Goal: Information Seeking & Learning: Find specific page/section

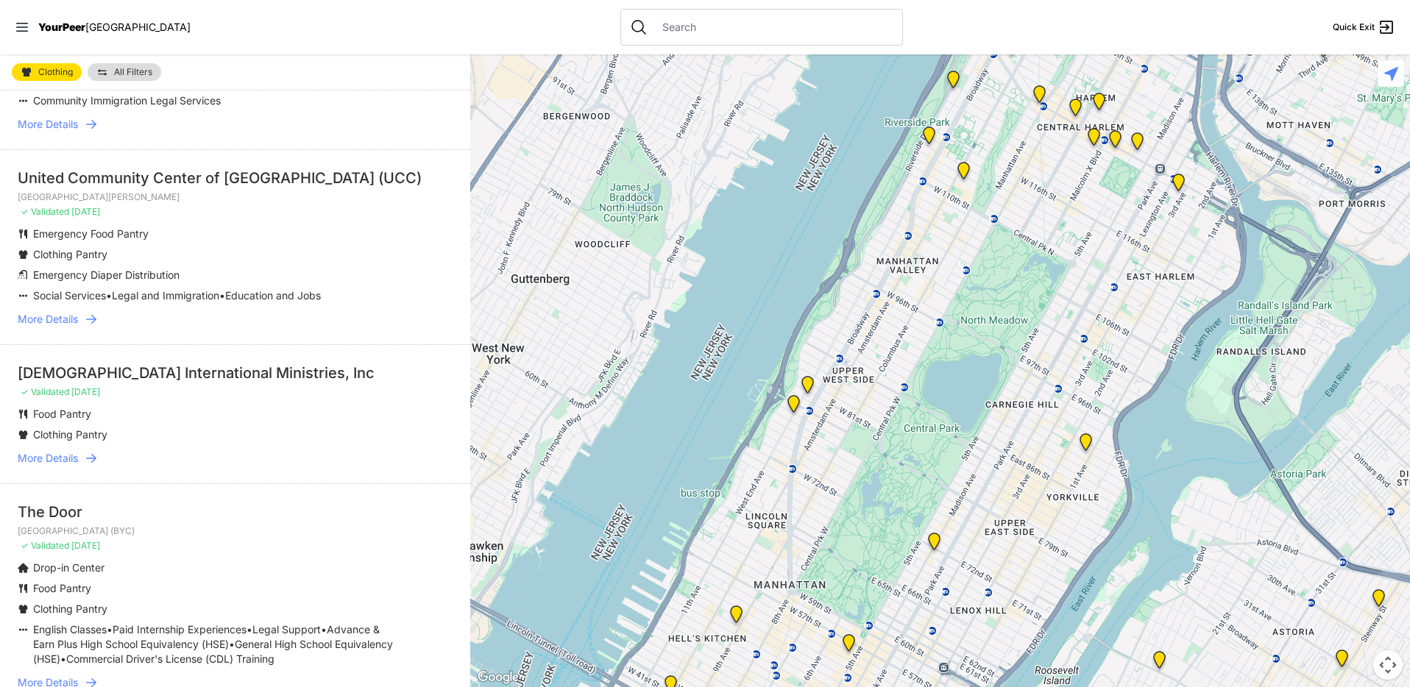
scroll to position [662, 0]
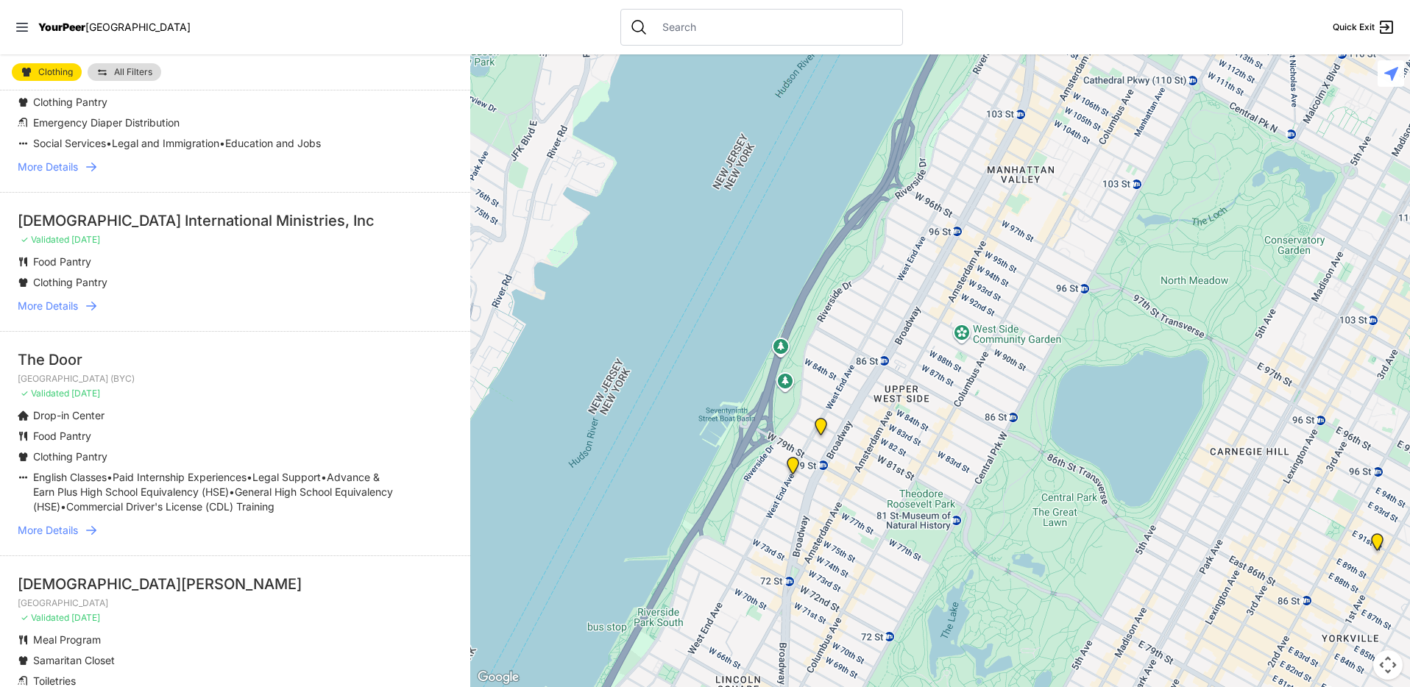
click at [658, 26] on input "text" at bounding box center [774, 27] width 240 height 15
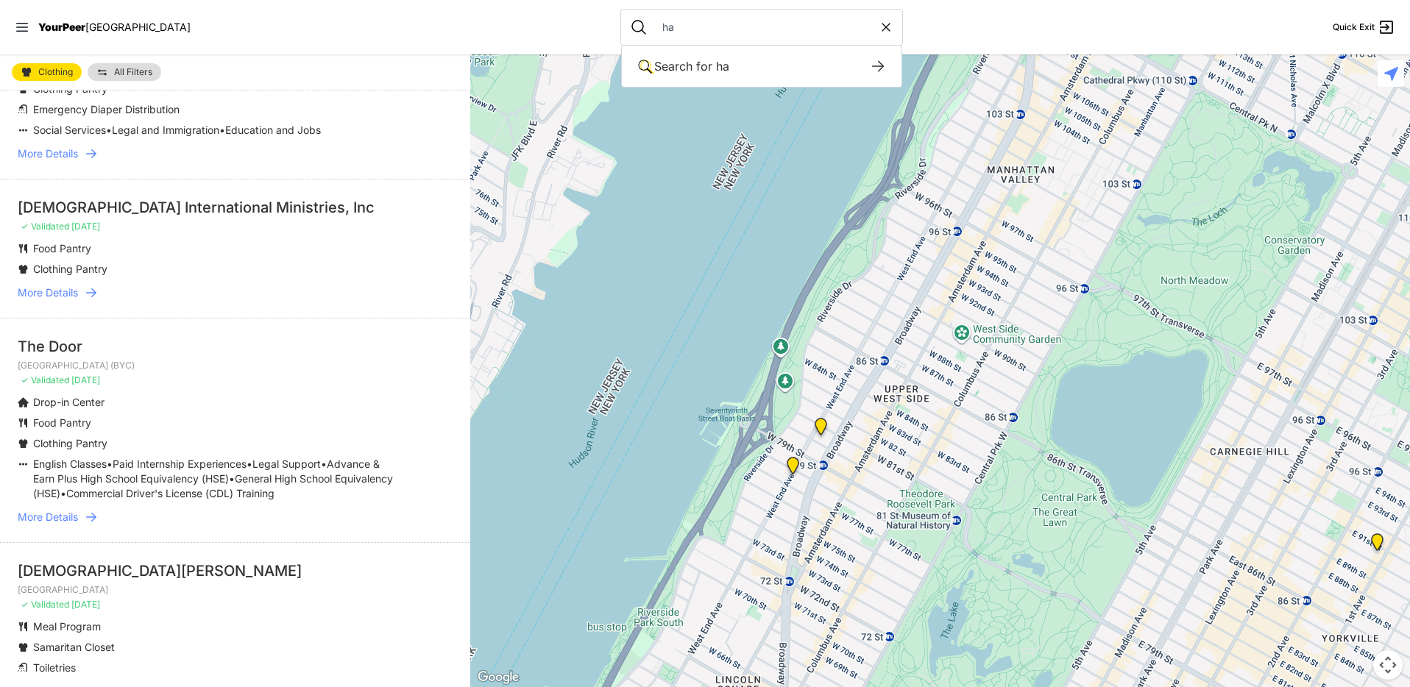
scroll to position [649, 0]
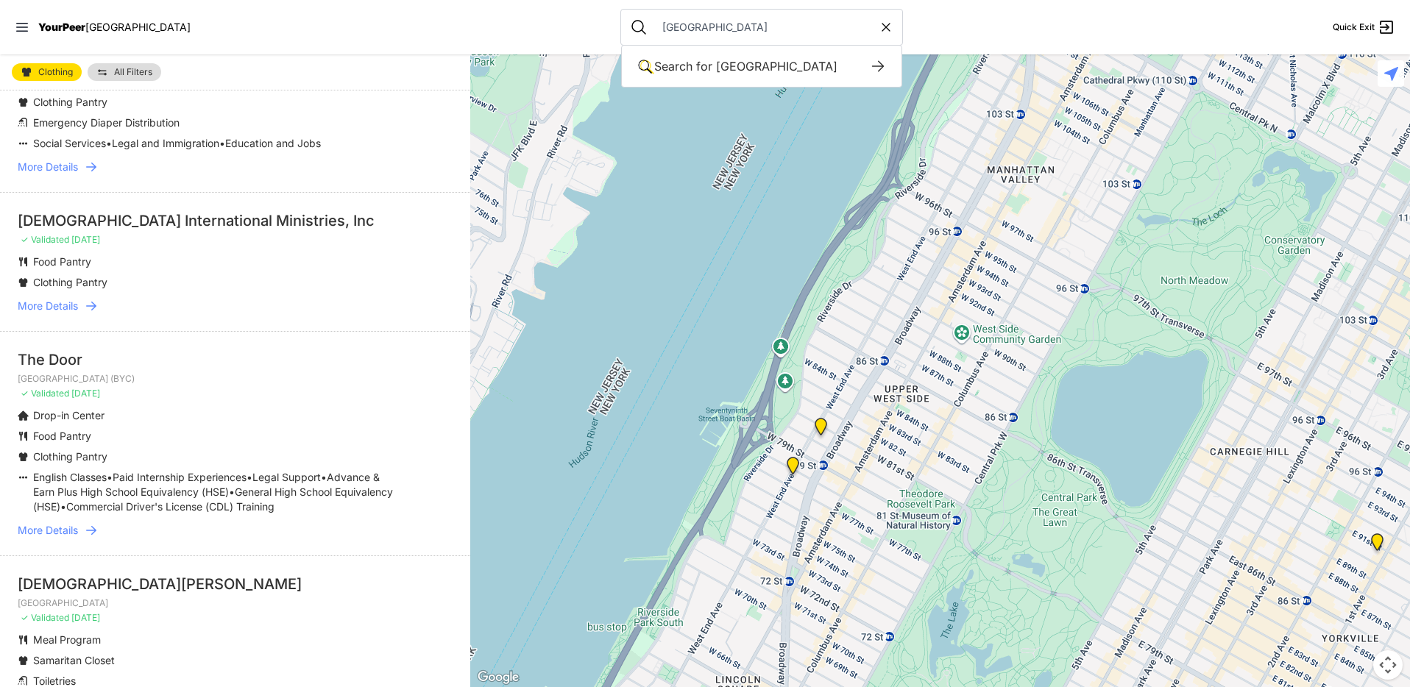
type input "[GEOGRAPHIC_DATA]"
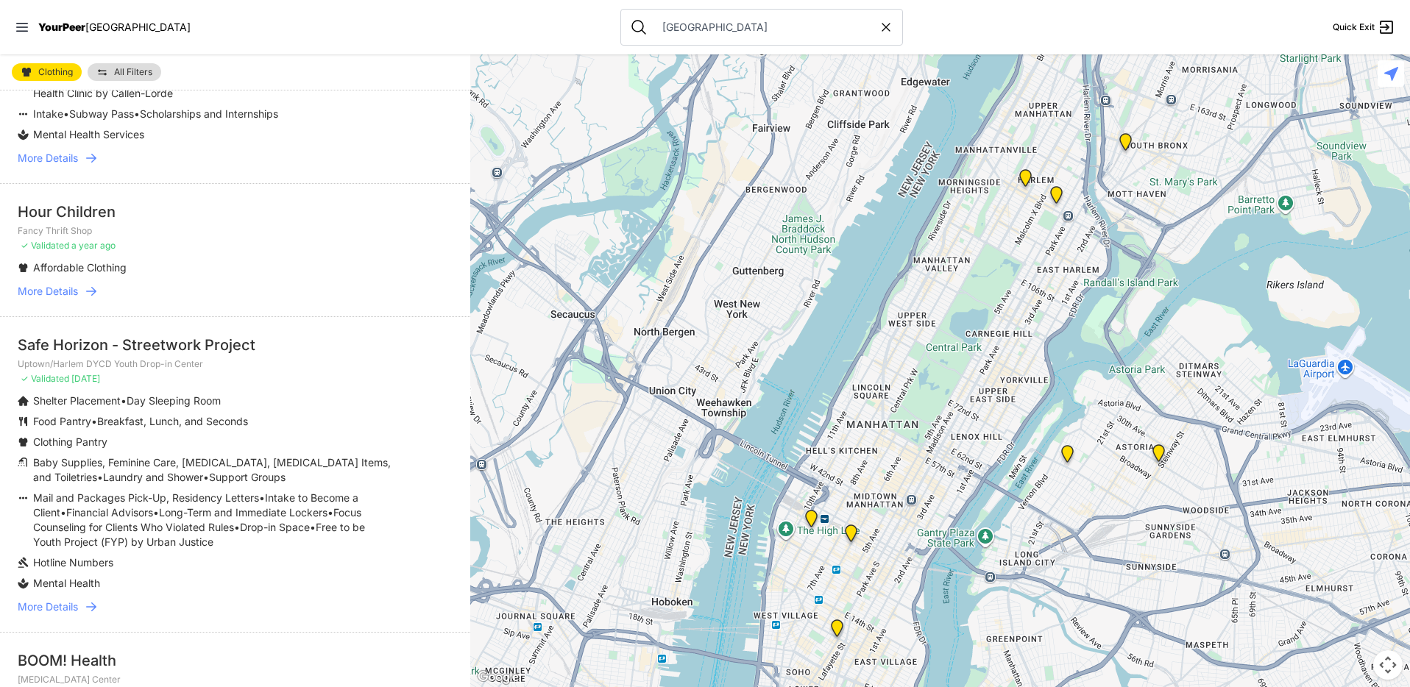
scroll to position [278, 0]
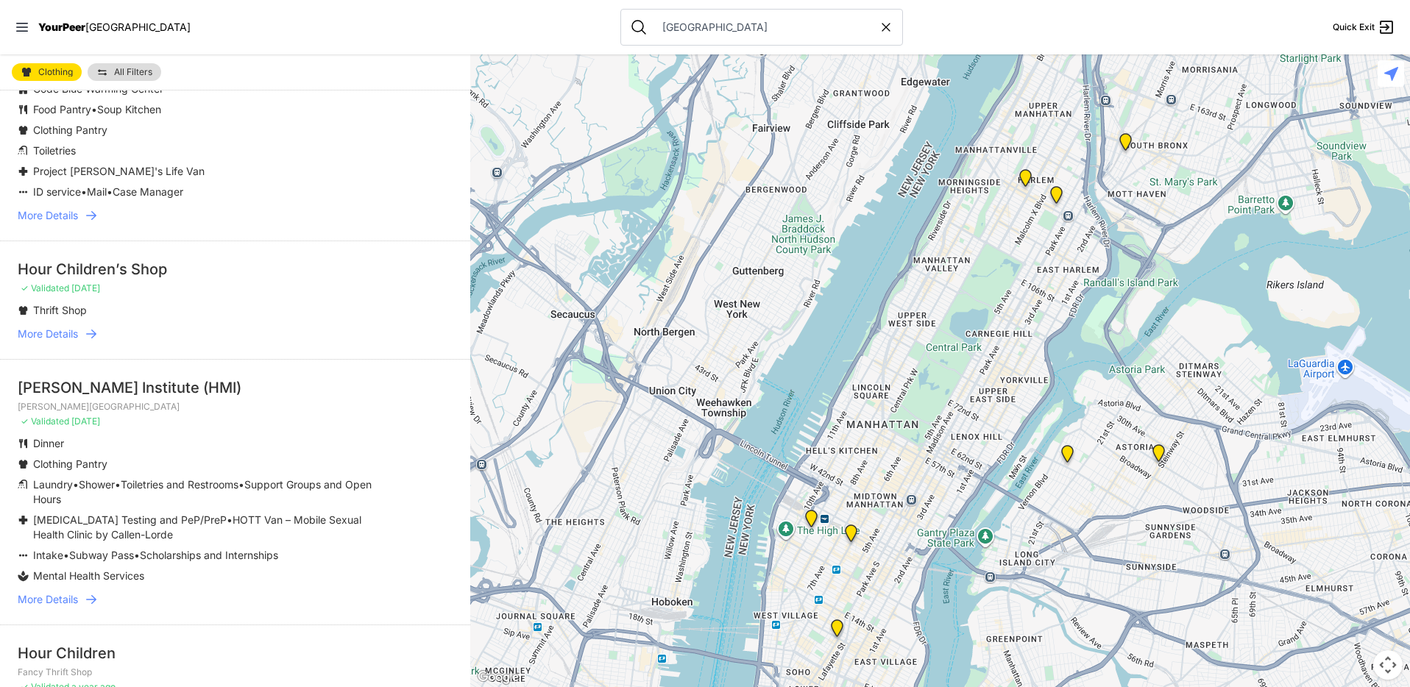
click at [1028, 176] on img "Uptown/Harlem DYCD Youth Drop-in Center" at bounding box center [1025, 181] width 18 height 24
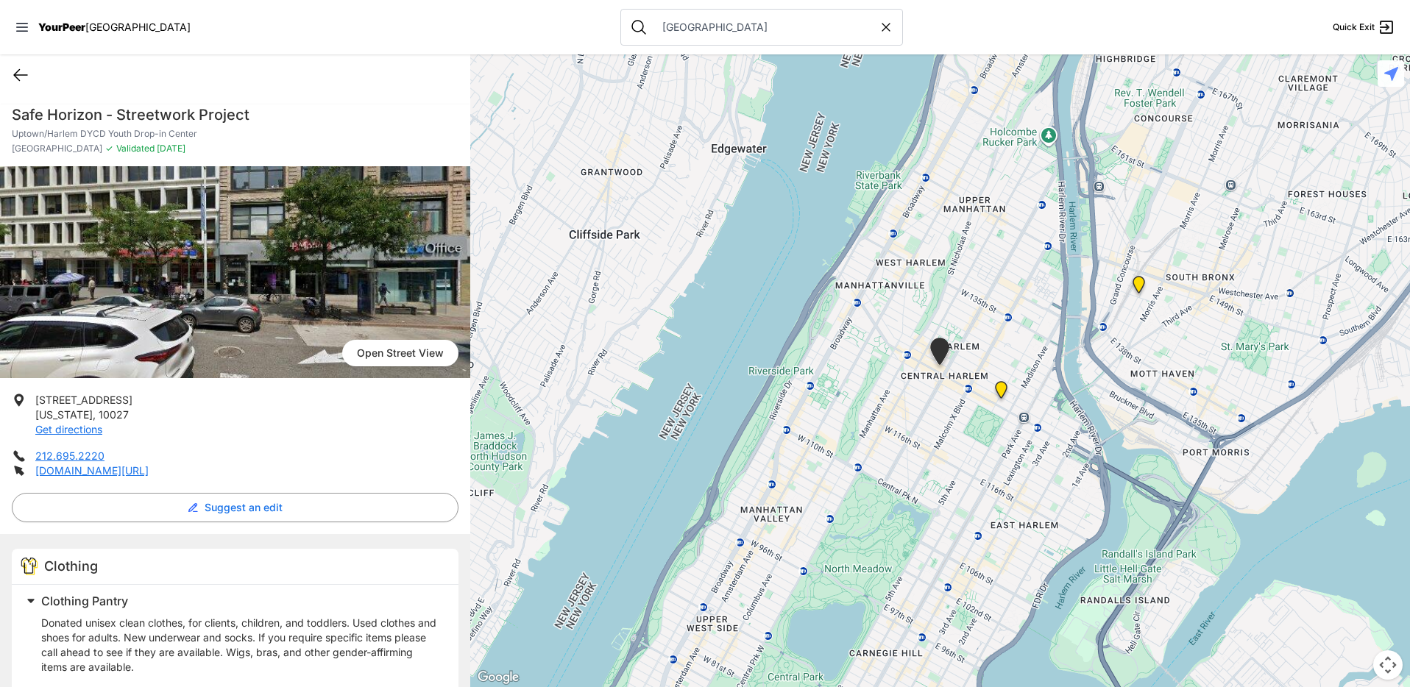
click at [24, 81] on icon at bounding box center [21, 75] width 18 height 18
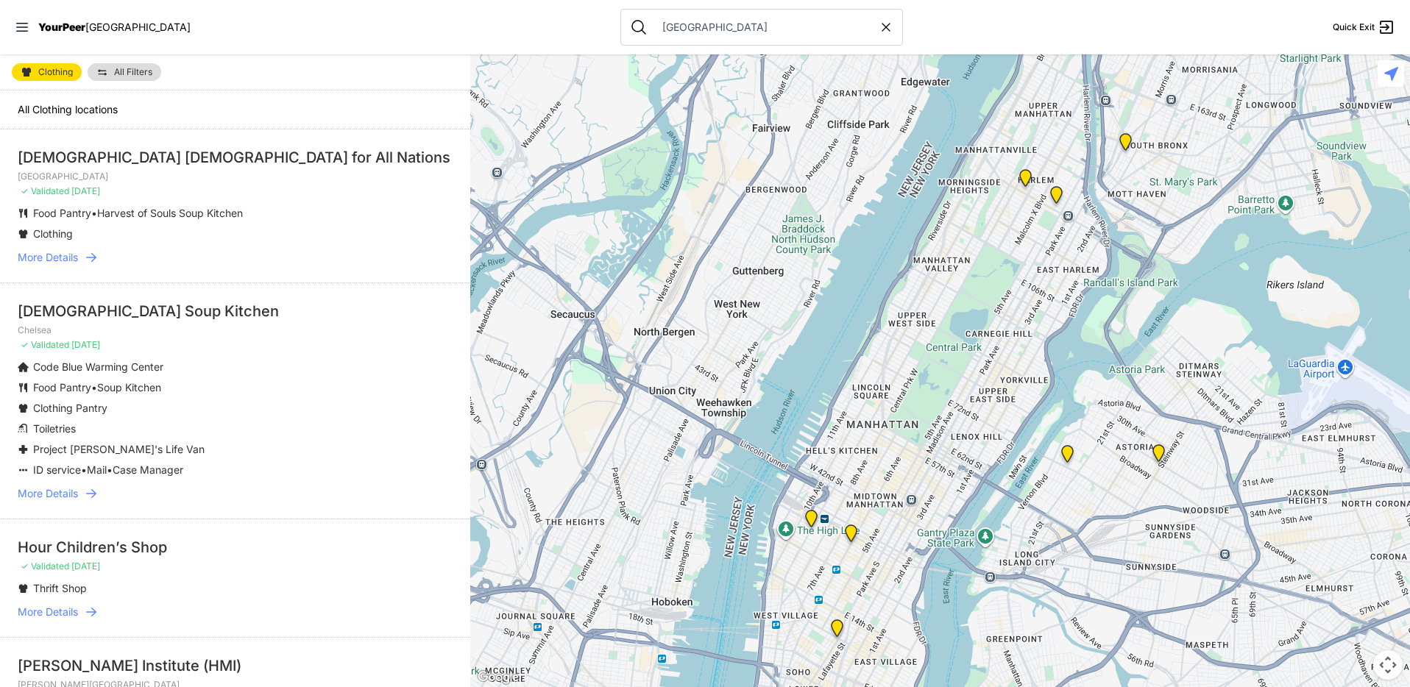
click at [1053, 189] on img "East Harlem" at bounding box center [1056, 198] width 18 height 24
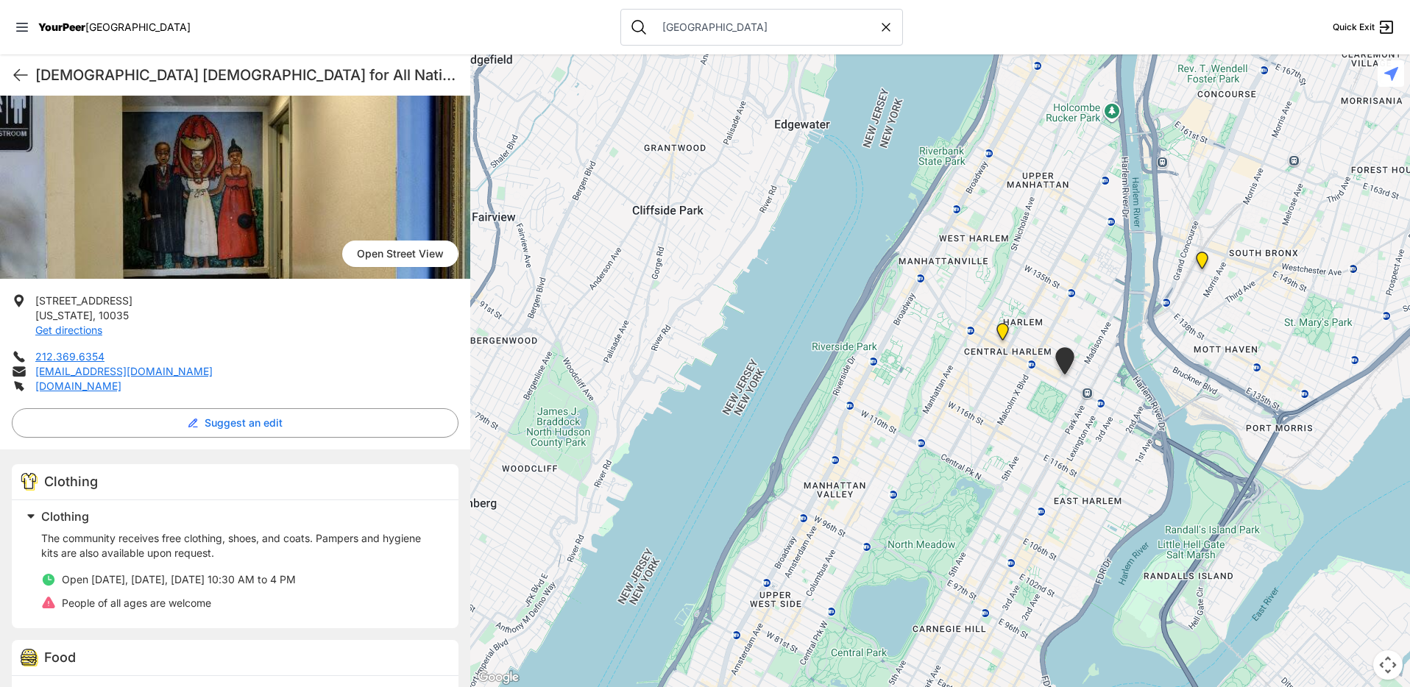
scroll to position [74, 0]
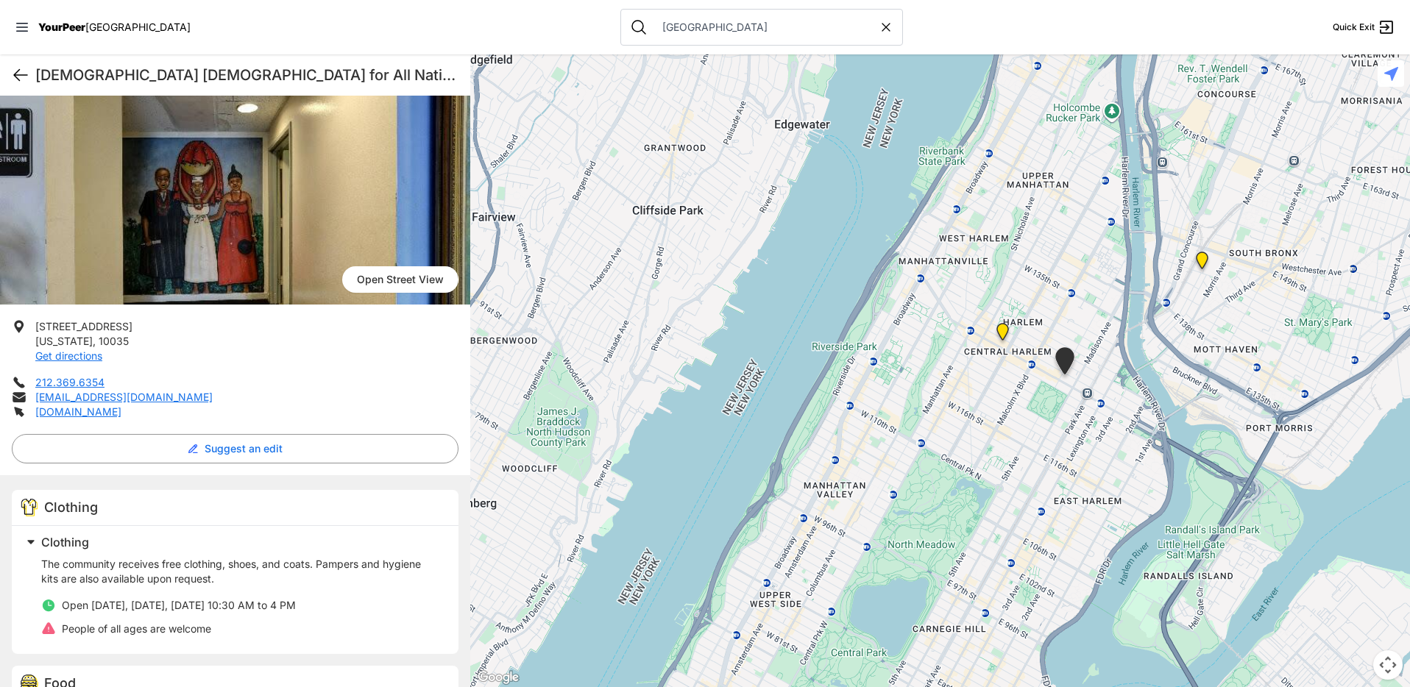
click at [23, 74] on icon at bounding box center [21, 75] width 18 height 18
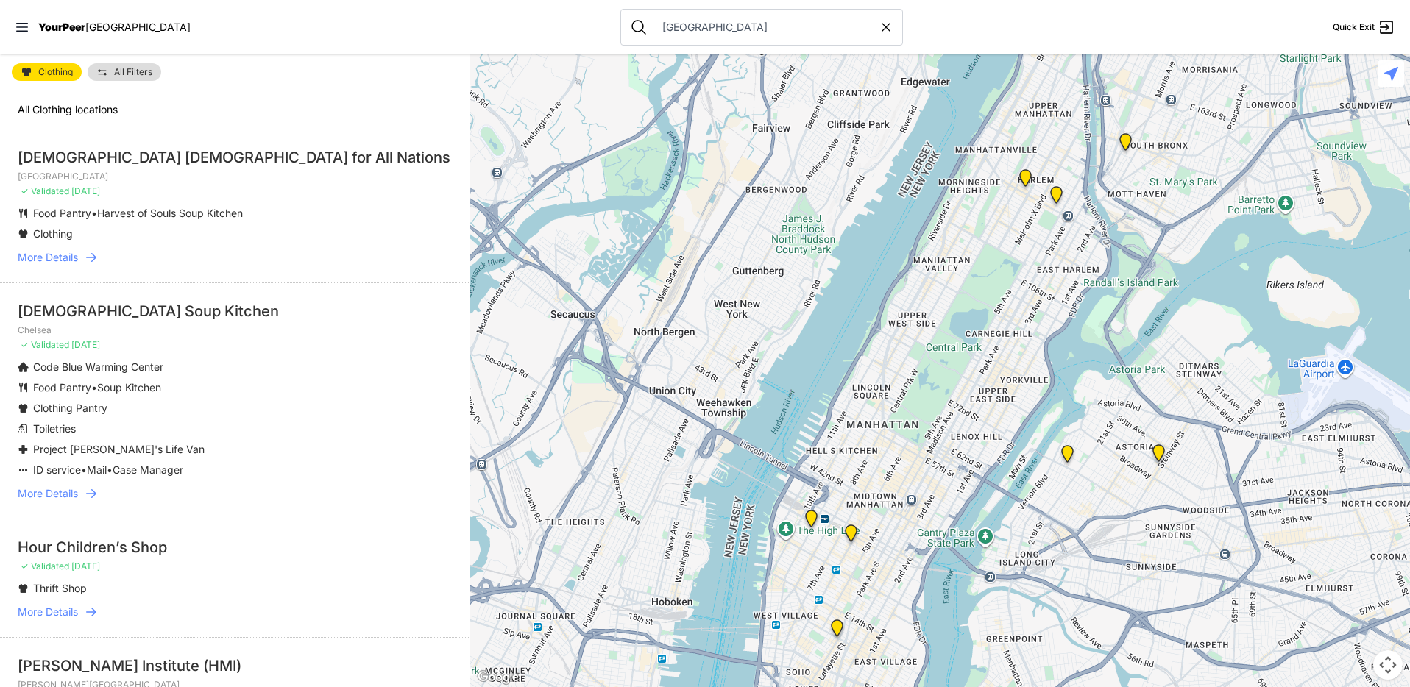
click at [1125, 143] on img "Harm Reduction Center" at bounding box center [1126, 145] width 18 height 24
